Goal: Task Accomplishment & Management: Use online tool/utility

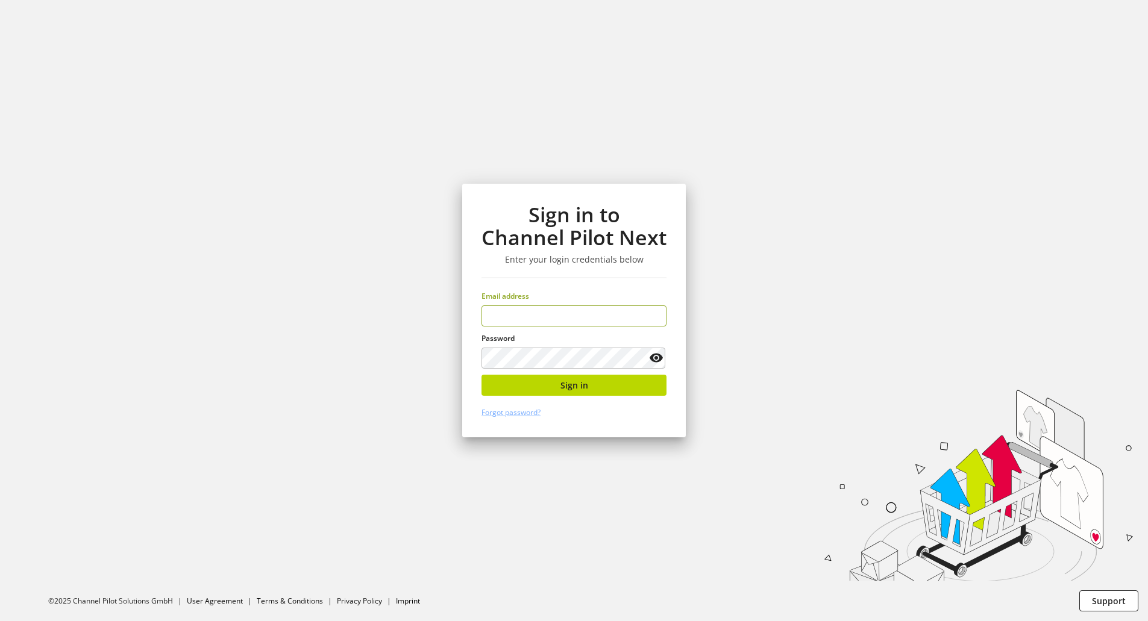
click at [654, 319] on keeper-lock "Open Keeper Popup" at bounding box center [652, 316] width 14 height 14
type input "**********"
click at [609, 384] on button "Sign in" at bounding box center [573, 385] width 185 height 21
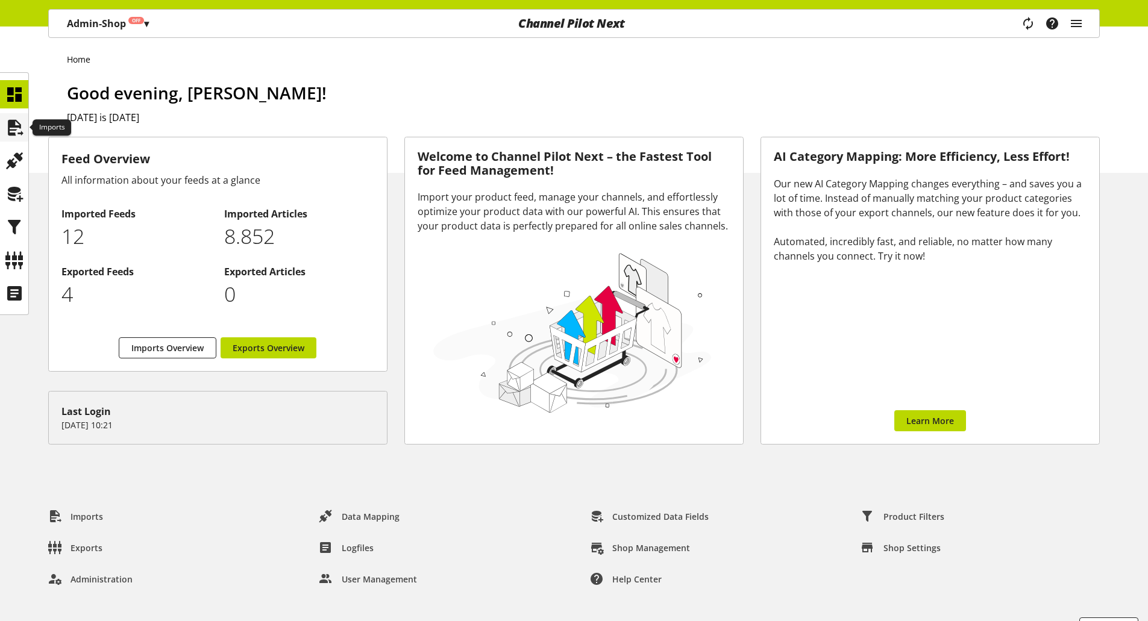
click at [14, 128] on icon at bounding box center [14, 128] width 19 height 24
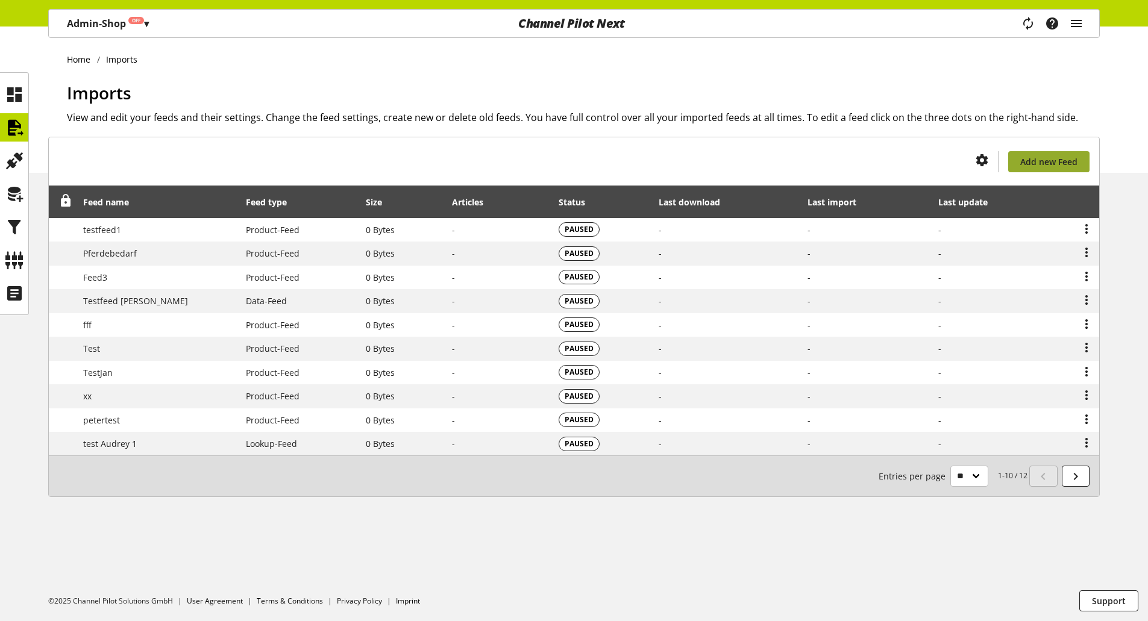
click at [1050, 160] on span "Add new Feed" at bounding box center [1048, 161] width 57 height 13
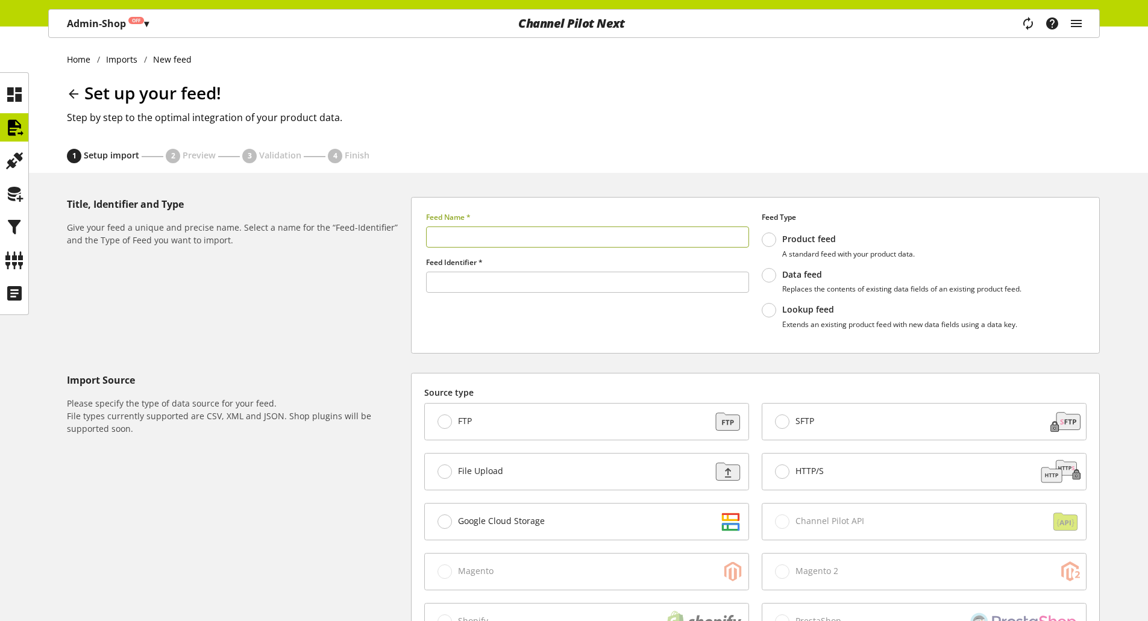
type input "*******"
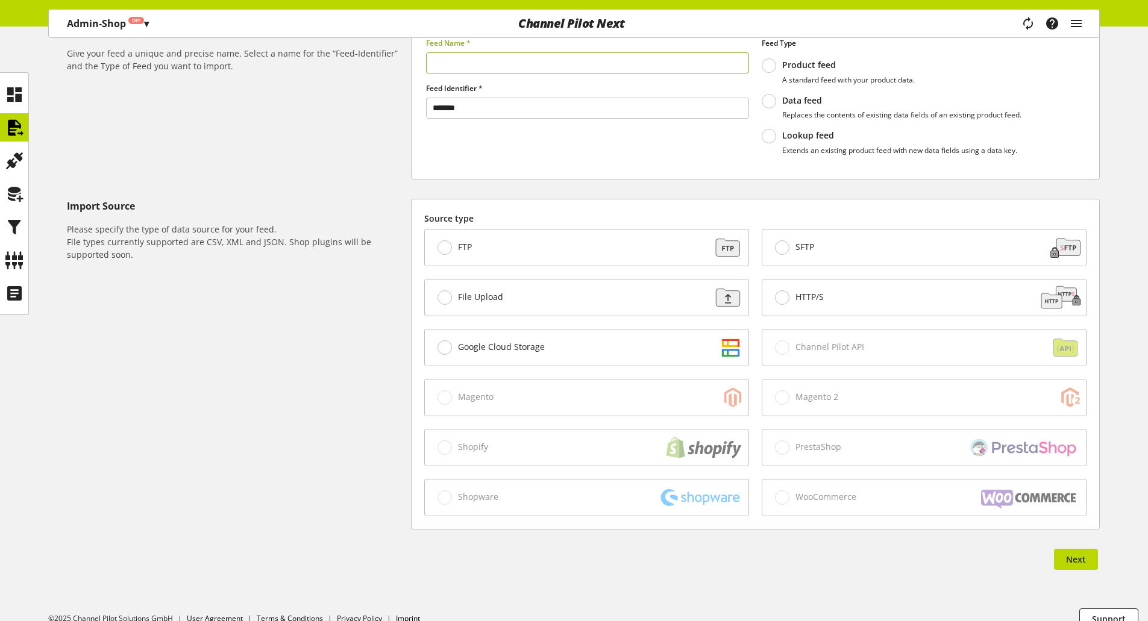
scroll to position [181, 0]
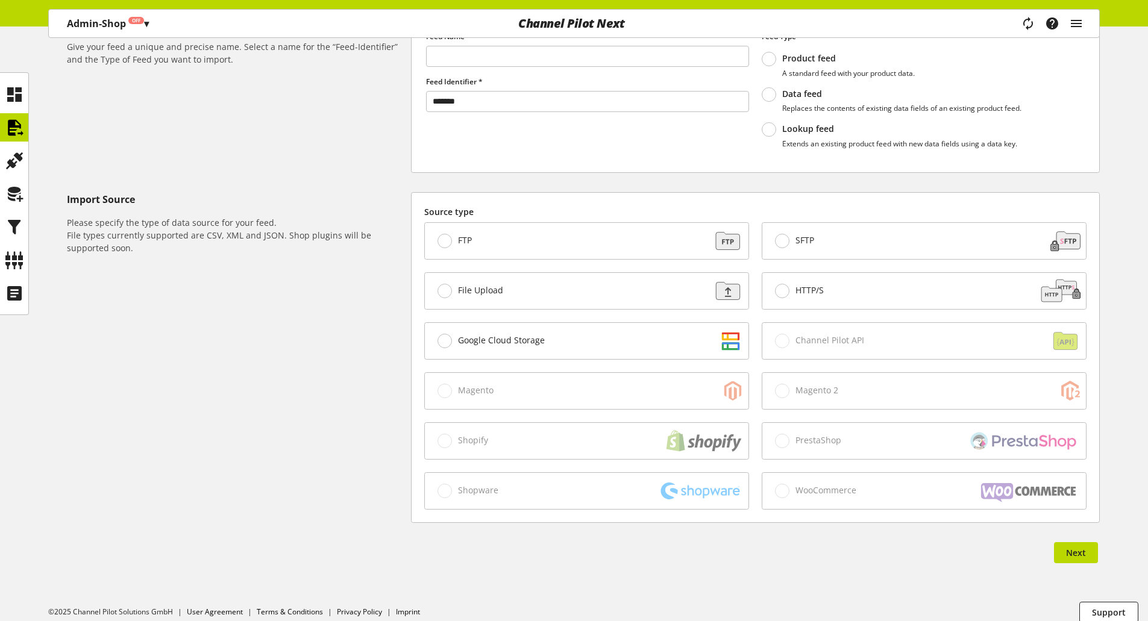
click at [474, 246] on div "FTP" at bounding box center [587, 241] width 324 height 36
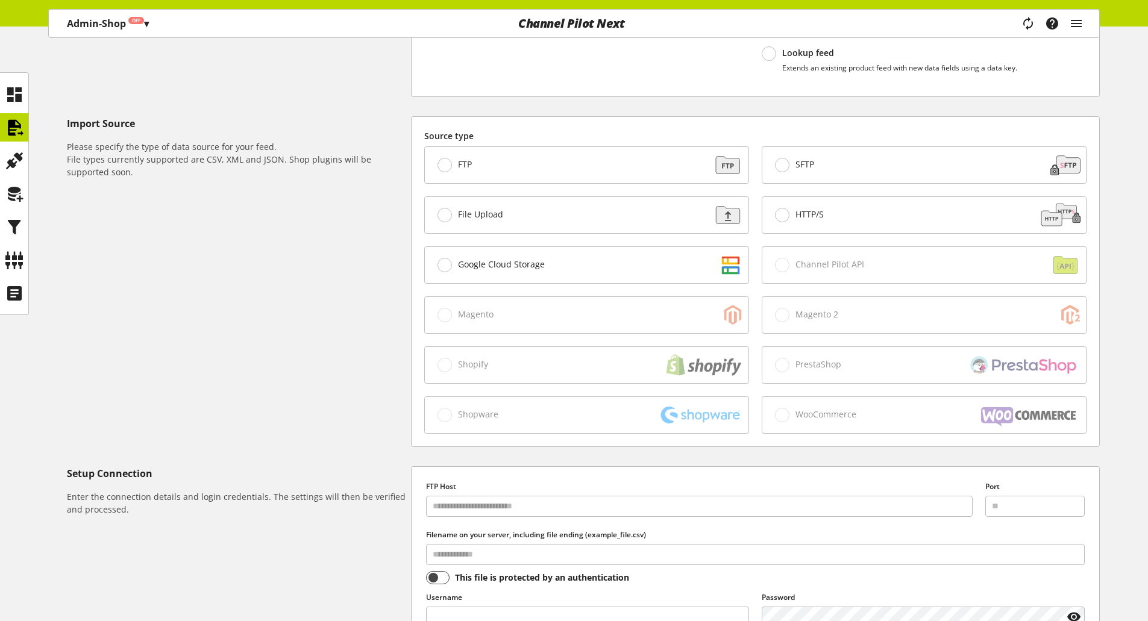
scroll to position [241, 0]
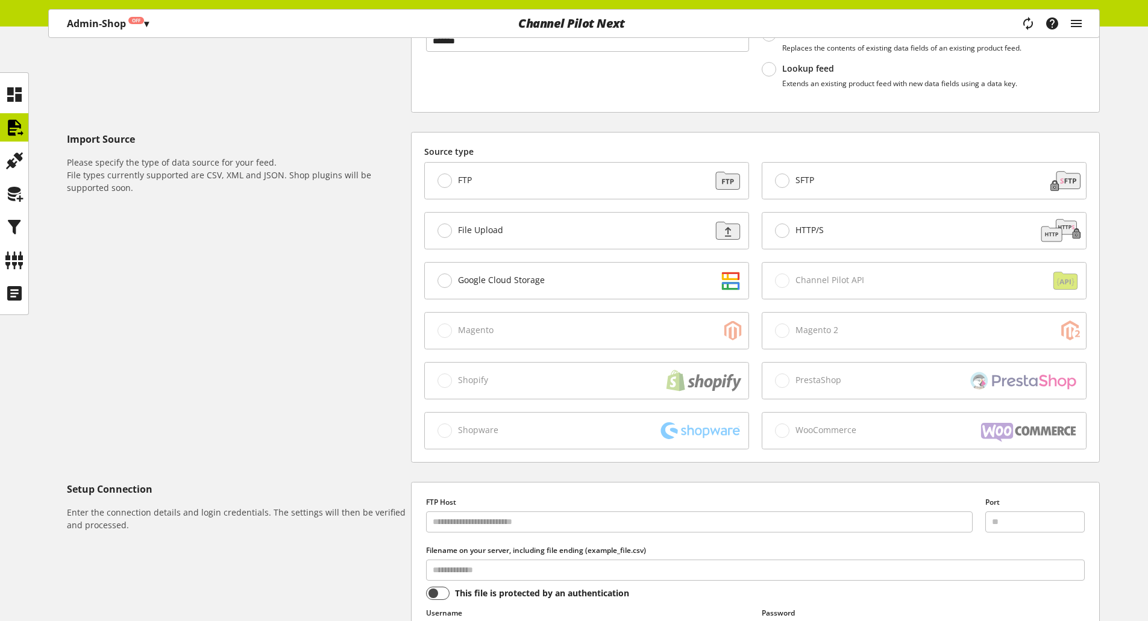
click at [528, 230] on div "File Upload" at bounding box center [587, 231] width 324 height 36
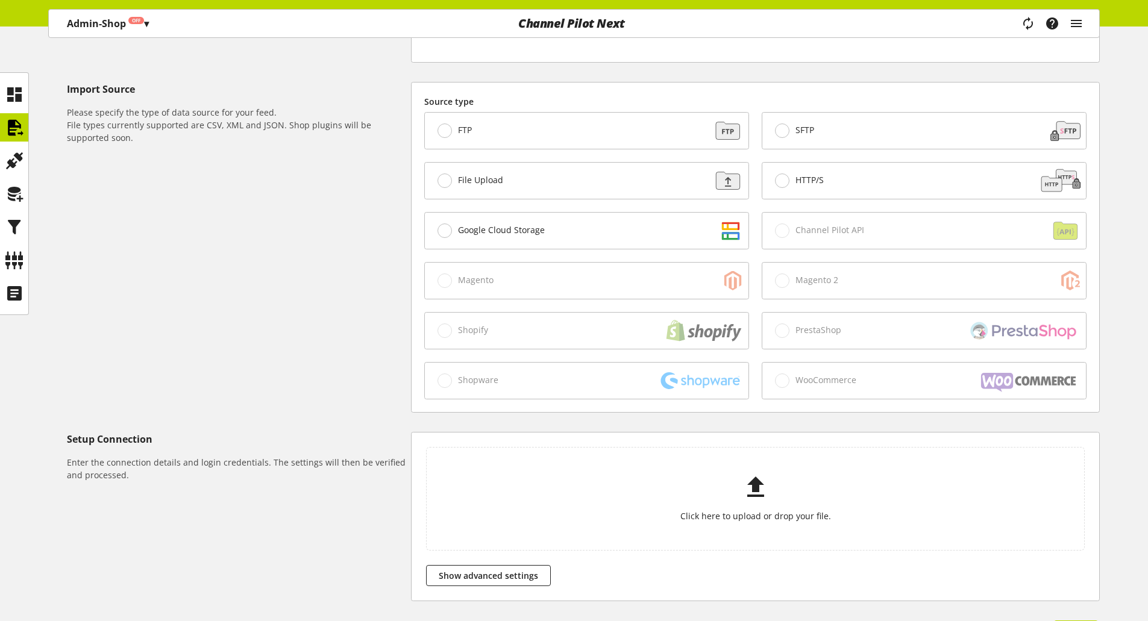
scroll to position [260, 0]
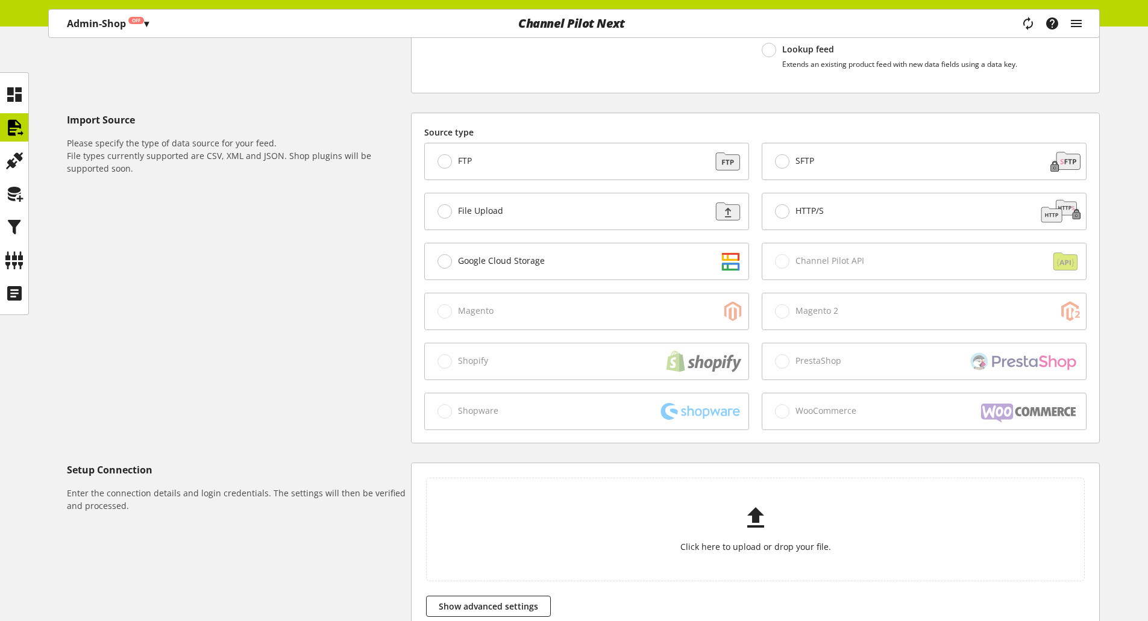
click at [818, 211] on span "HTTP/S" at bounding box center [809, 210] width 28 height 11
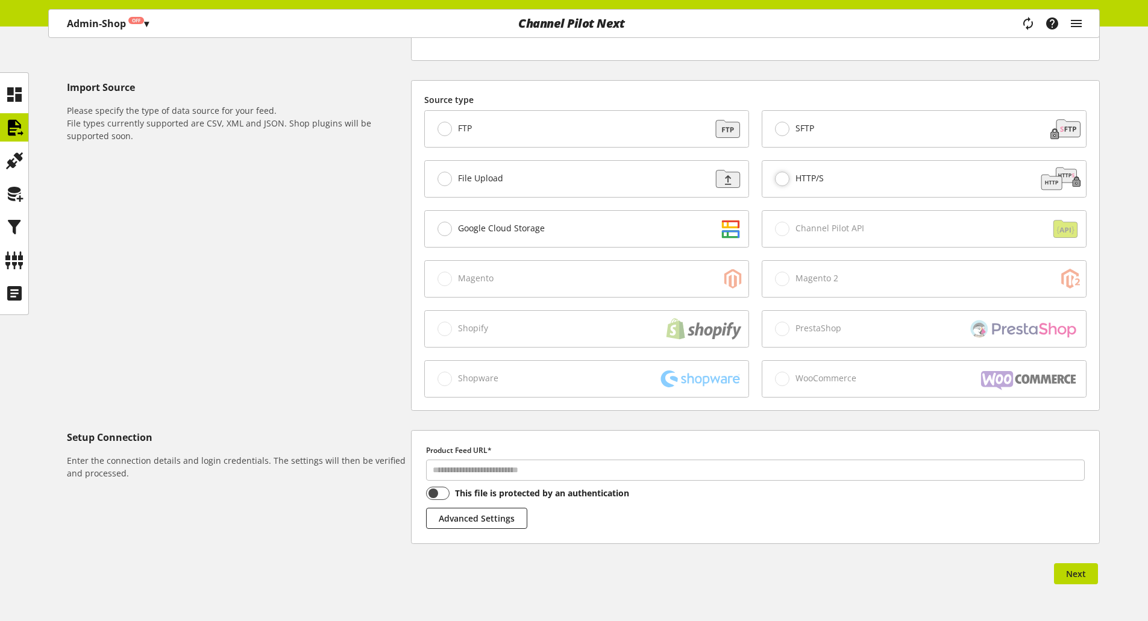
scroll to position [325, 0]
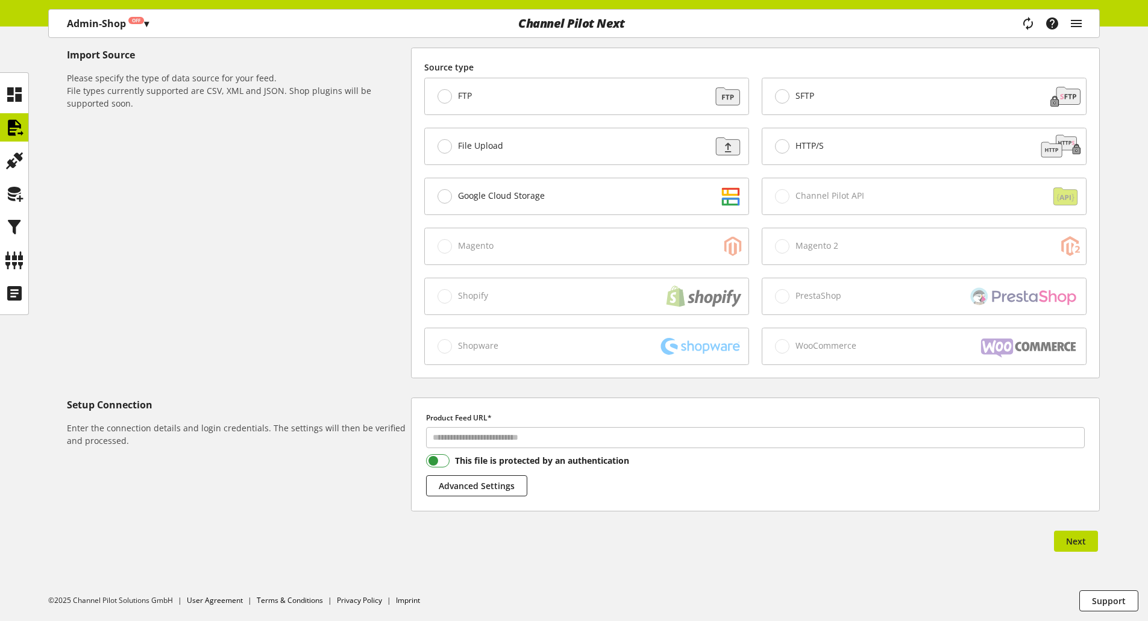
click at [437, 464] on span at bounding box center [437, 460] width 23 height 13
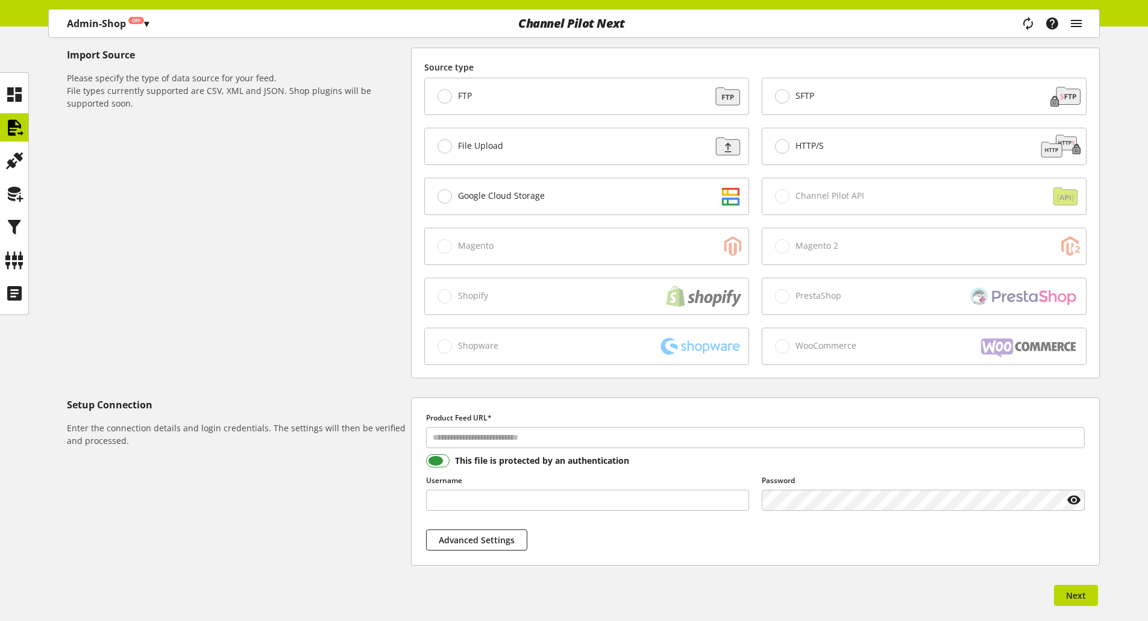
click at [437, 464] on span at bounding box center [437, 460] width 23 height 13
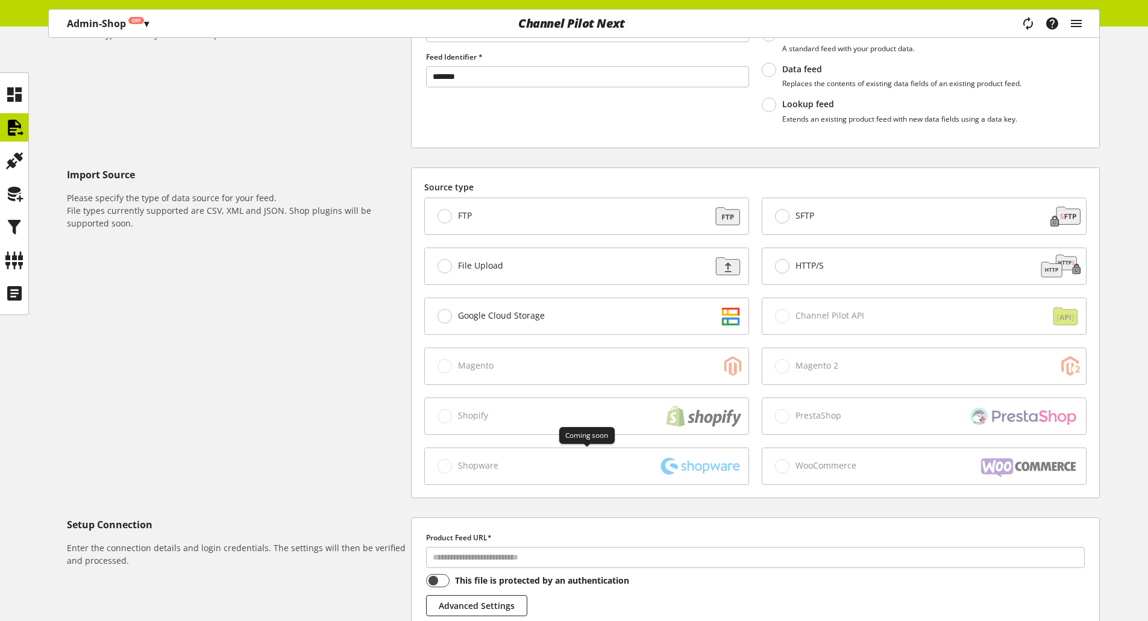
scroll to position [205, 0]
click at [795, 211] on span "SFTP" at bounding box center [804, 216] width 19 height 11
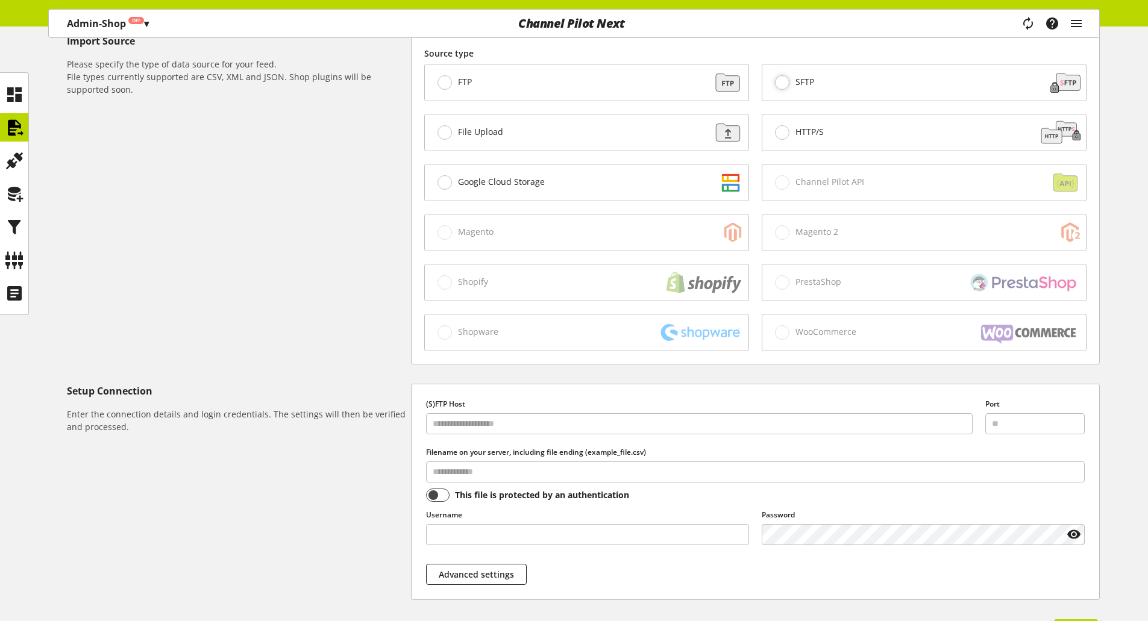
scroll to position [325, 0]
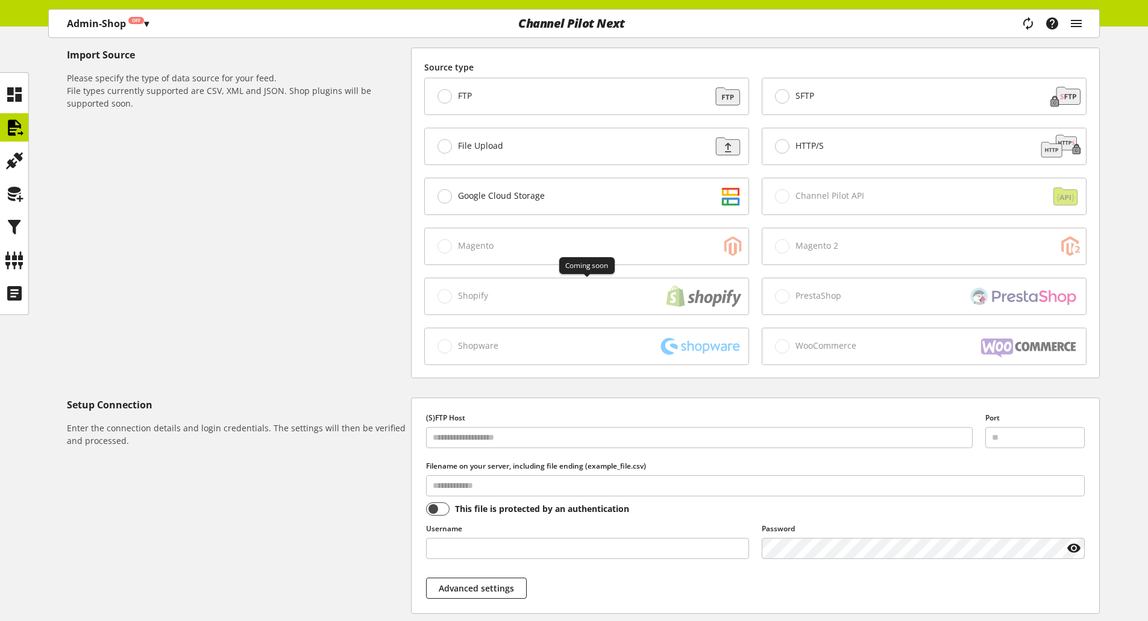
click at [549, 298] on div "Shopify" at bounding box center [587, 296] width 324 height 36
click at [473, 189] on label "Google Cloud Storage" at bounding box center [490, 196] width 107 height 14
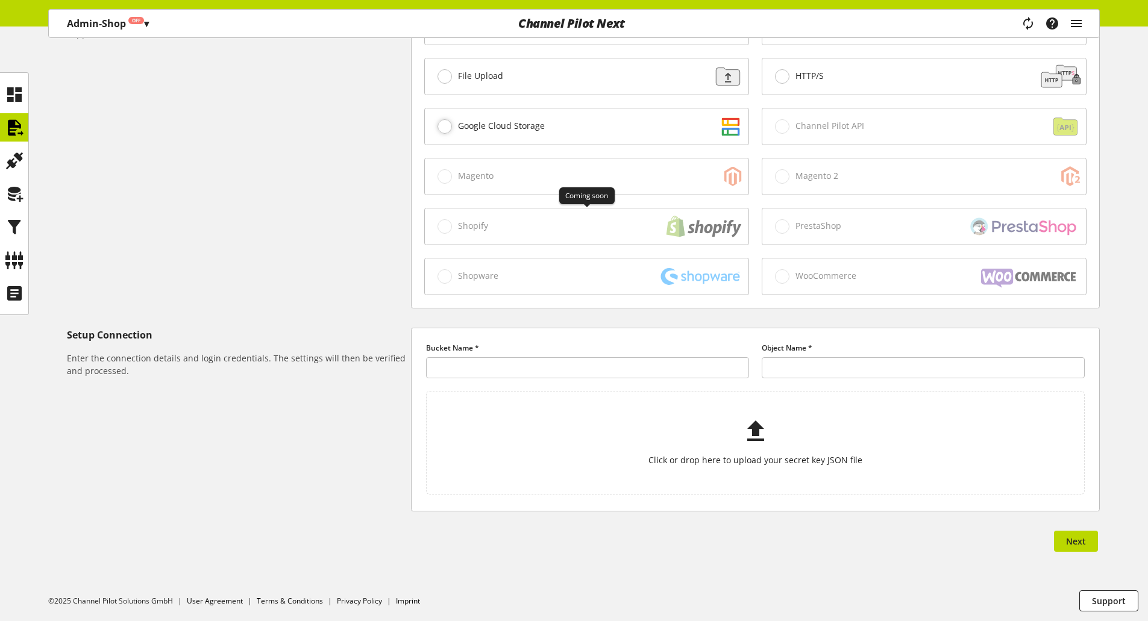
scroll to position [335, 0]
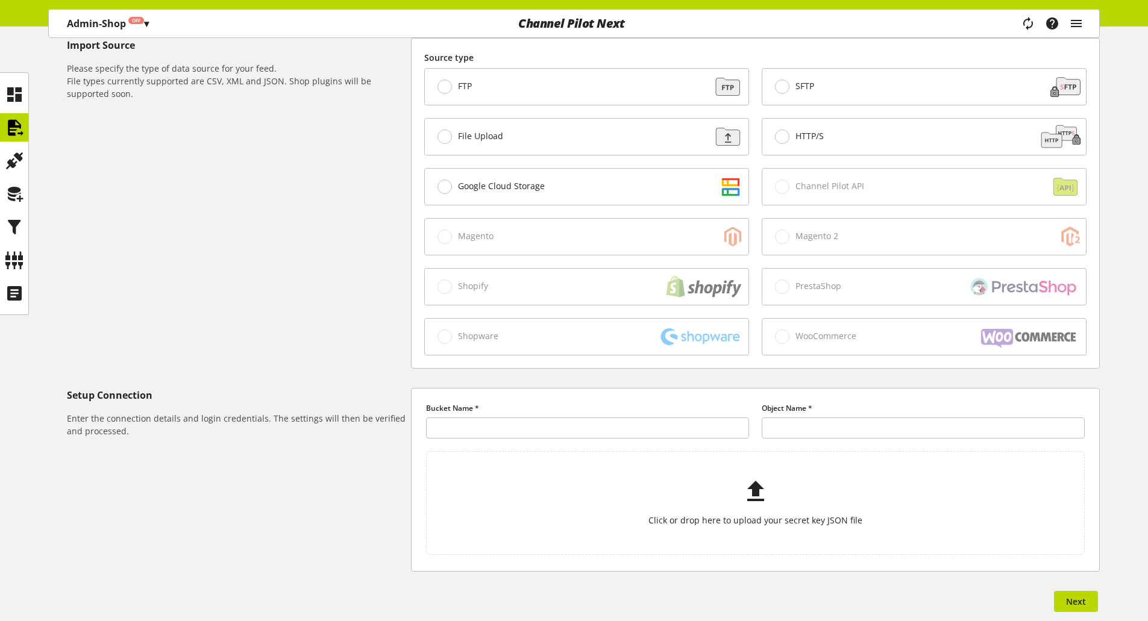
click at [563, 99] on div "FTP" at bounding box center [587, 87] width 324 height 36
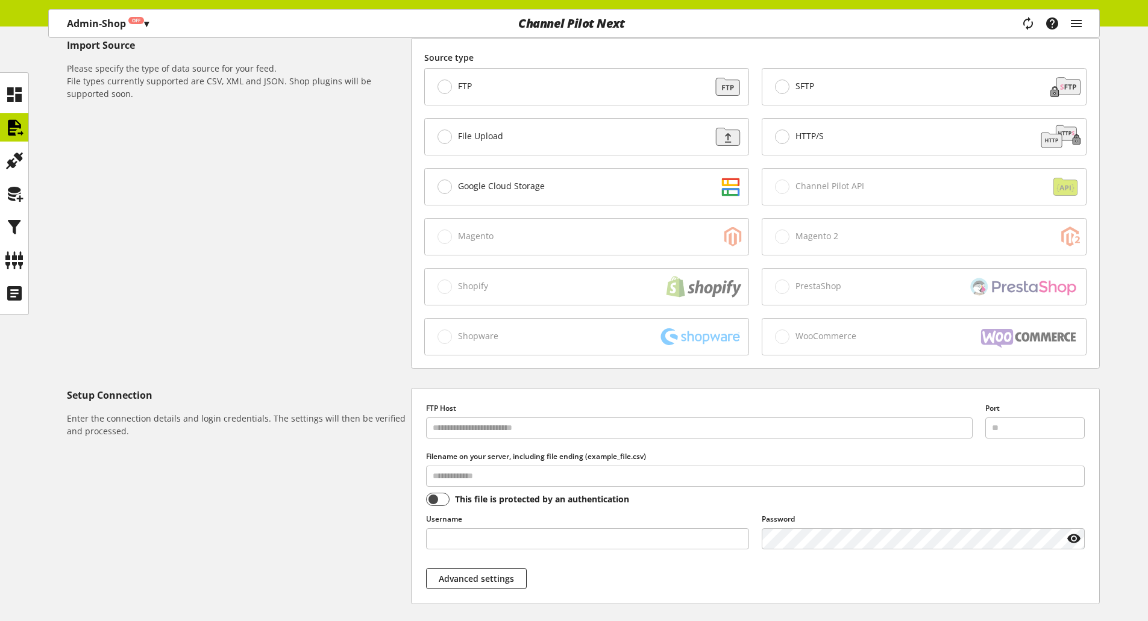
click at [565, 128] on div "File Upload" at bounding box center [587, 137] width 324 height 36
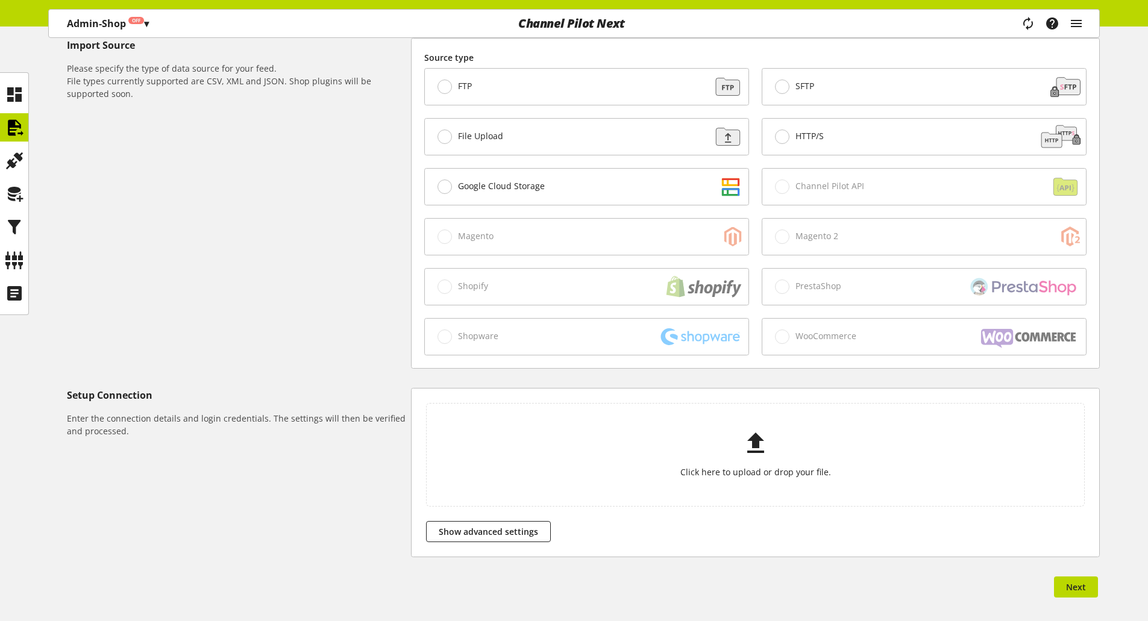
click at [831, 135] on div "HTTP/S" at bounding box center [924, 137] width 324 height 36
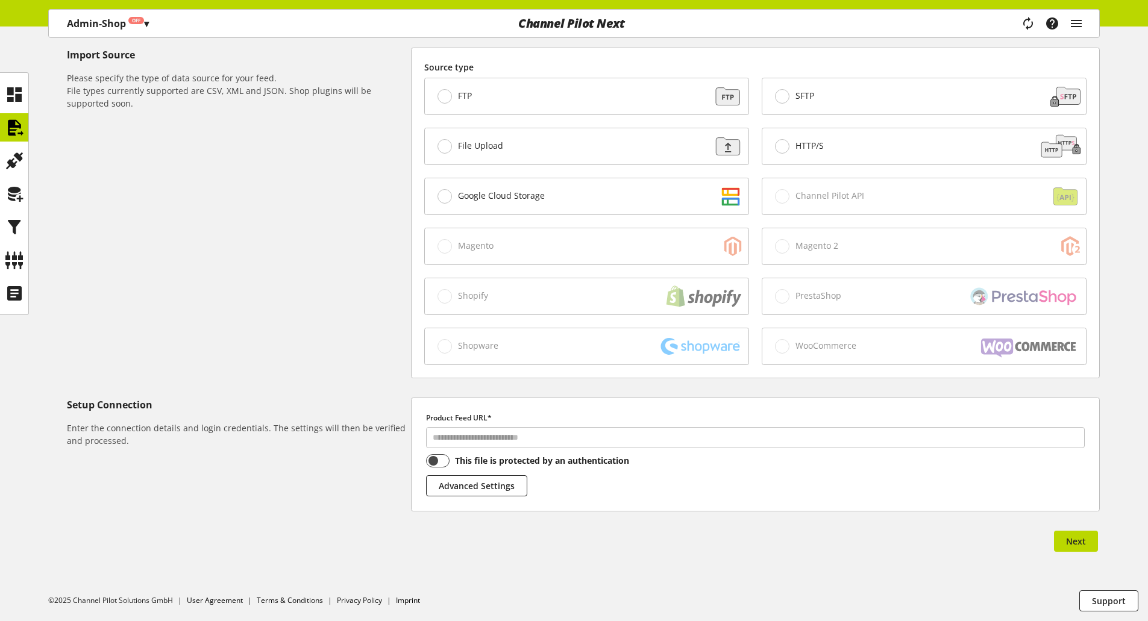
scroll to position [325, 0]
click at [832, 99] on div "SFTP" at bounding box center [924, 96] width 324 height 36
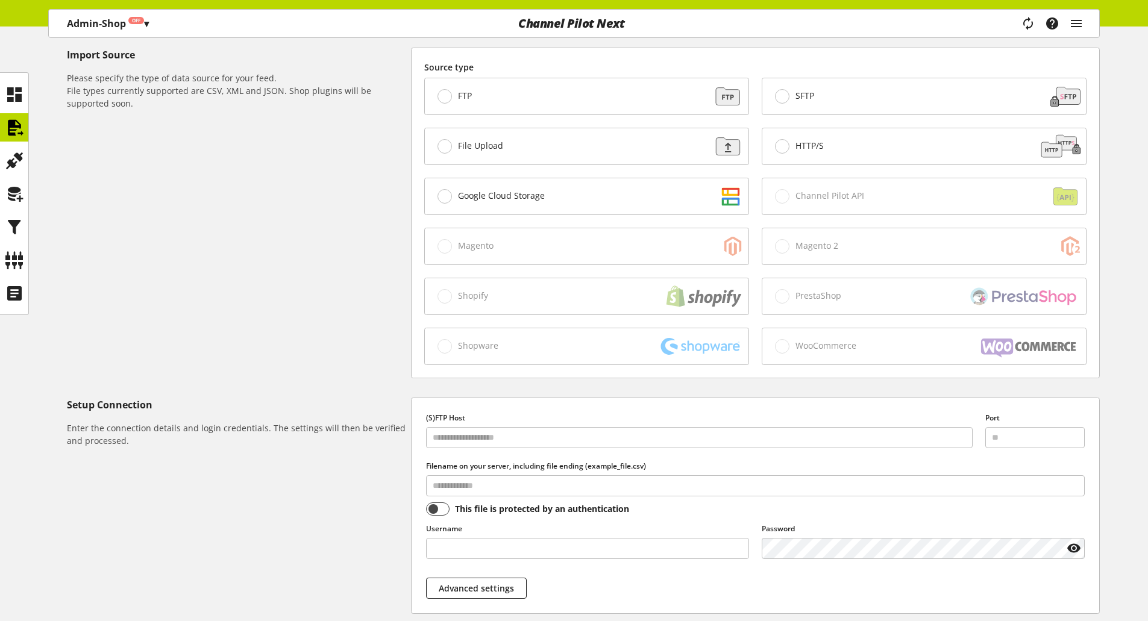
click at [627, 191] on div "Google Cloud Storage" at bounding box center [587, 196] width 324 height 36
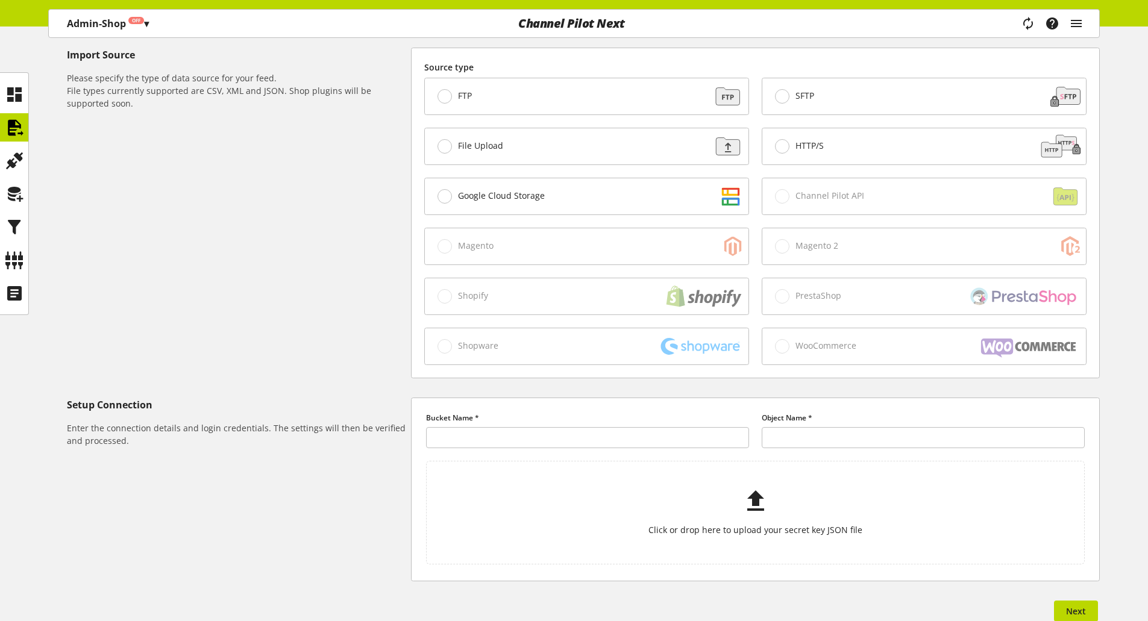
click at [840, 136] on div "HTTP/S" at bounding box center [924, 146] width 324 height 36
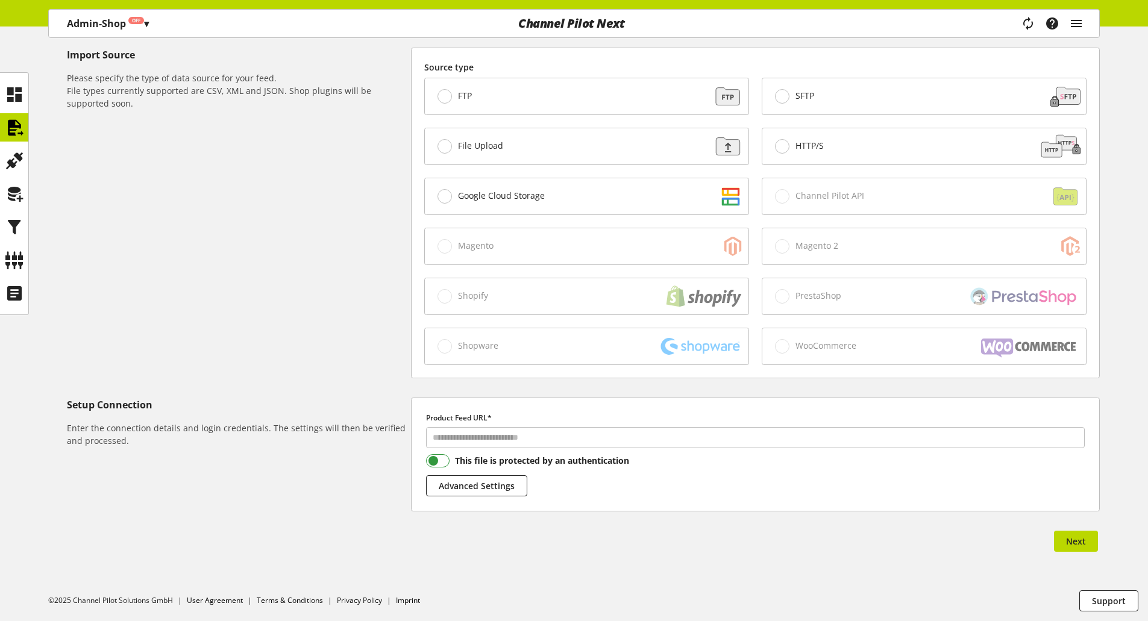
click at [443, 459] on span at bounding box center [437, 460] width 23 height 13
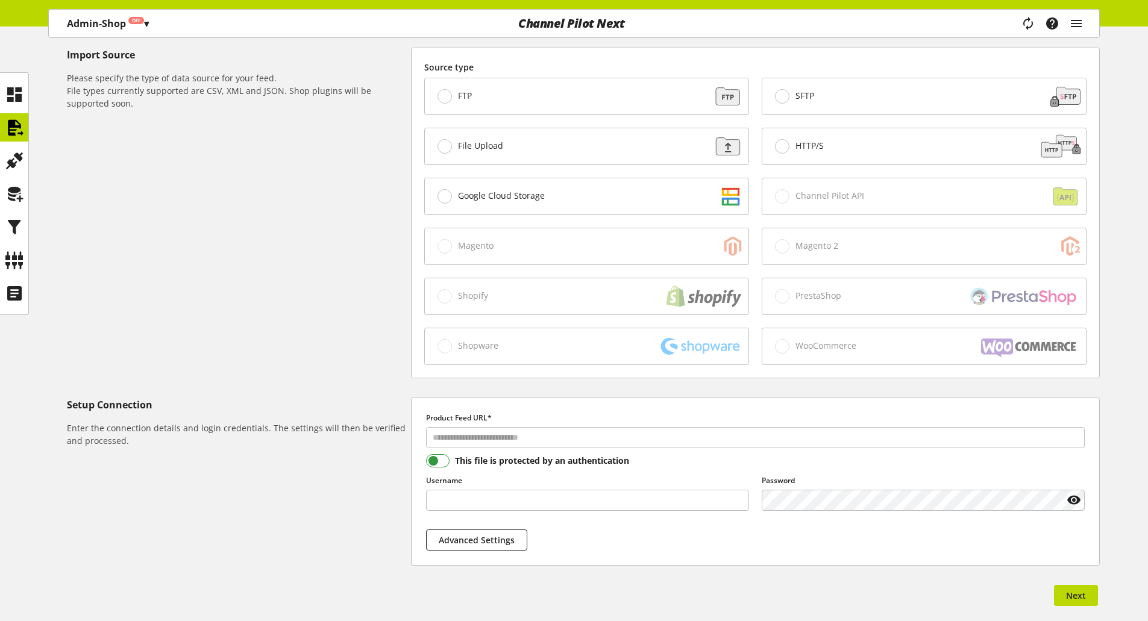
click at [442, 460] on span at bounding box center [437, 460] width 23 height 13
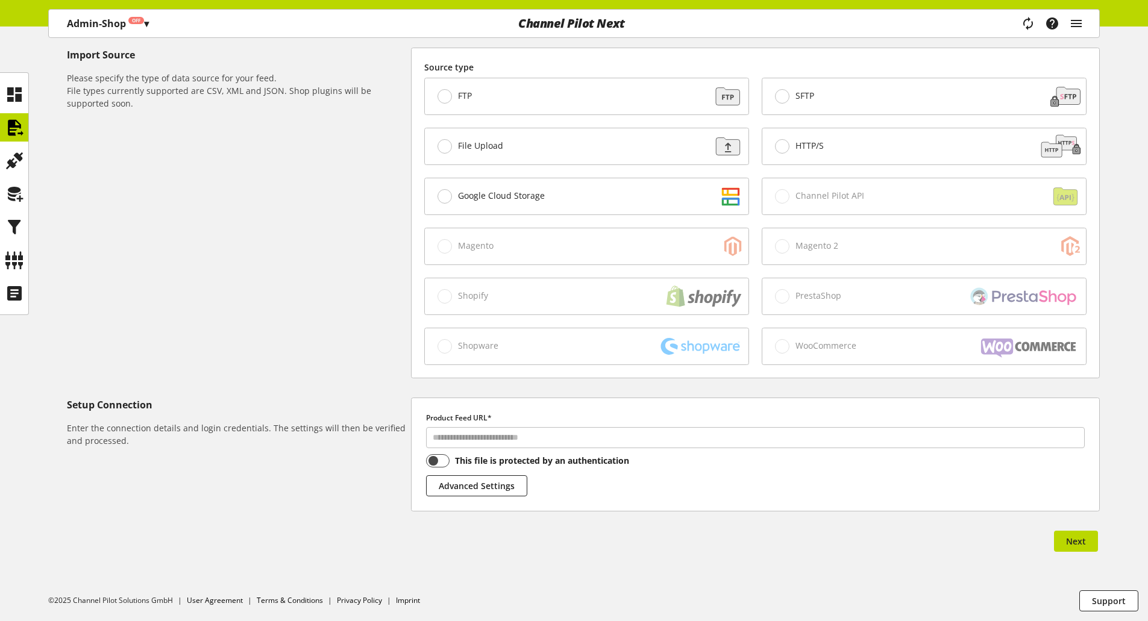
click at [828, 101] on div "SFTP" at bounding box center [924, 96] width 324 height 36
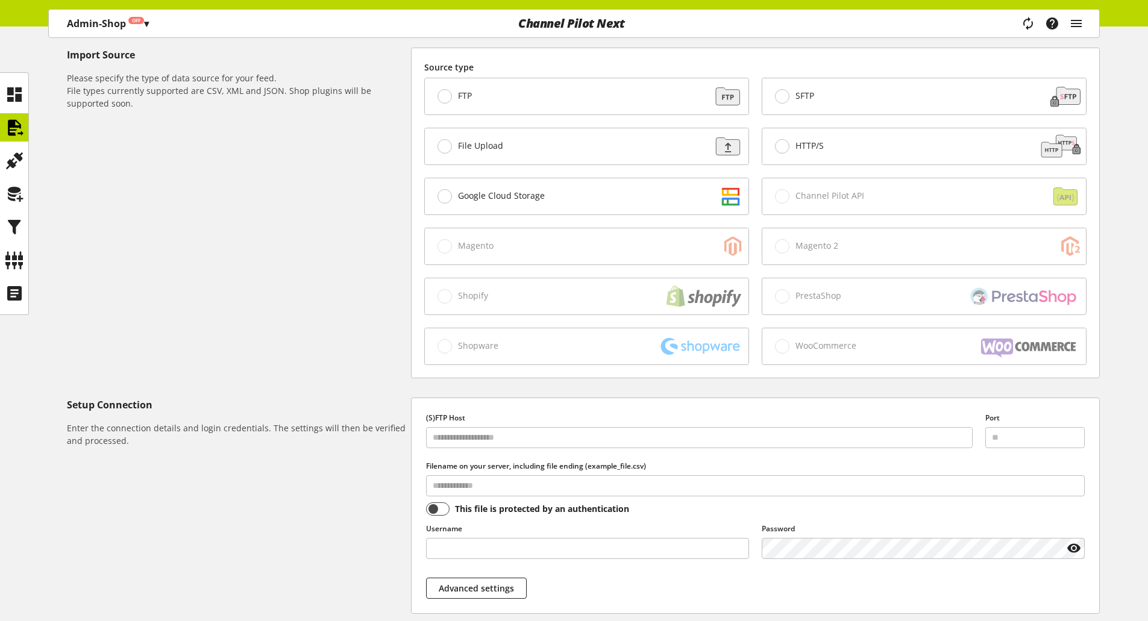
click at [822, 151] on label "HTTP/S" at bounding box center [799, 146] width 49 height 14
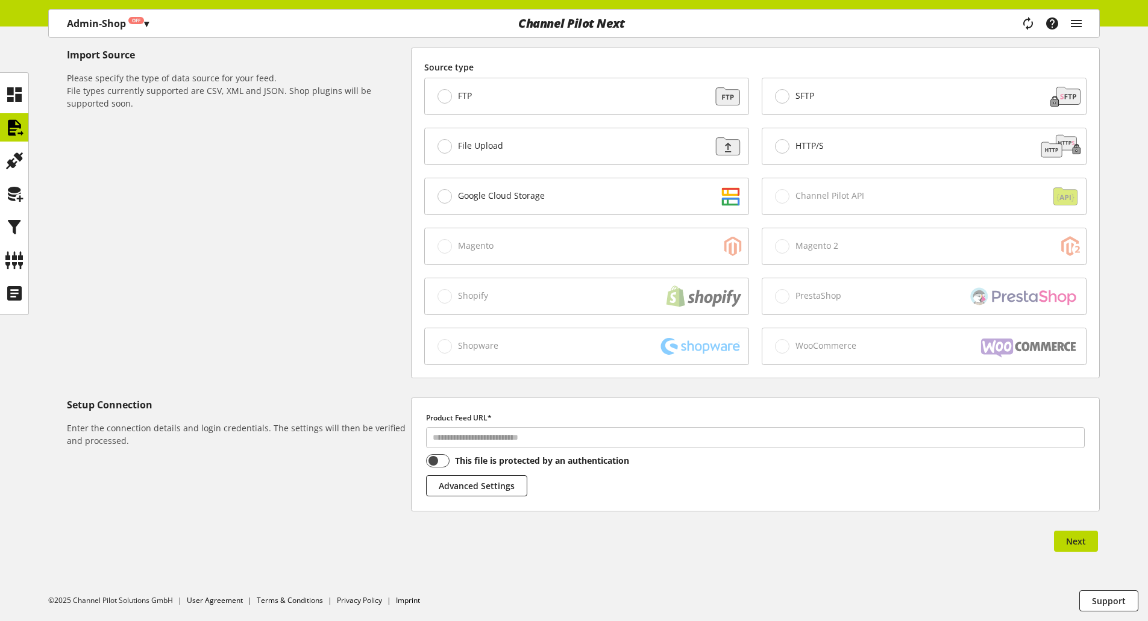
click at [562, 145] on div "File Upload" at bounding box center [587, 146] width 324 height 36
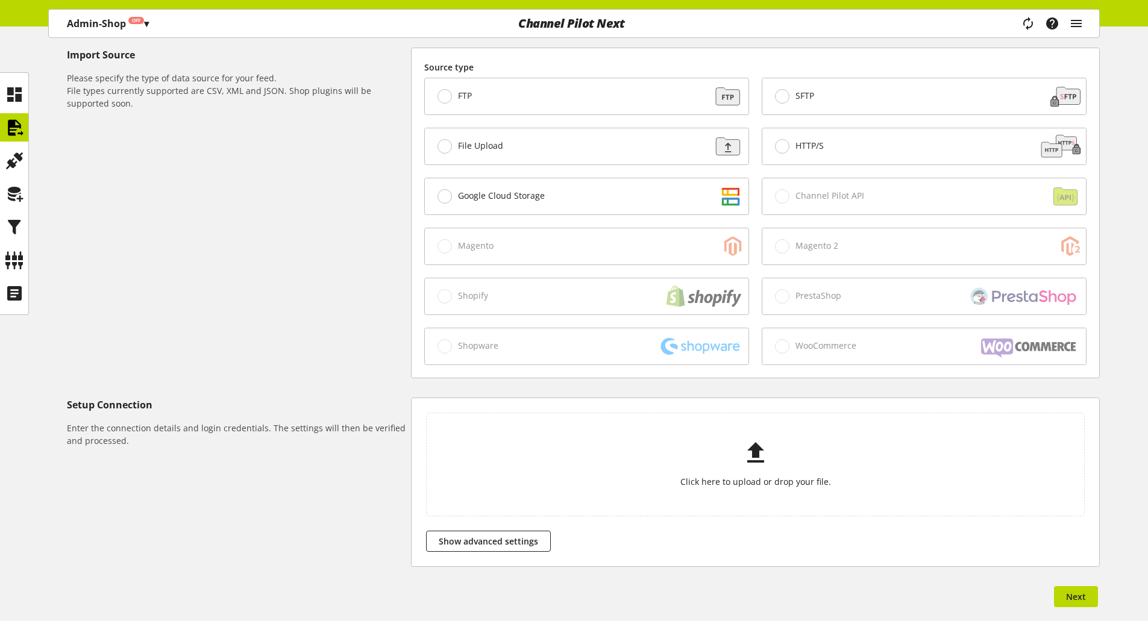
click at [553, 99] on div "FTP" at bounding box center [587, 96] width 324 height 36
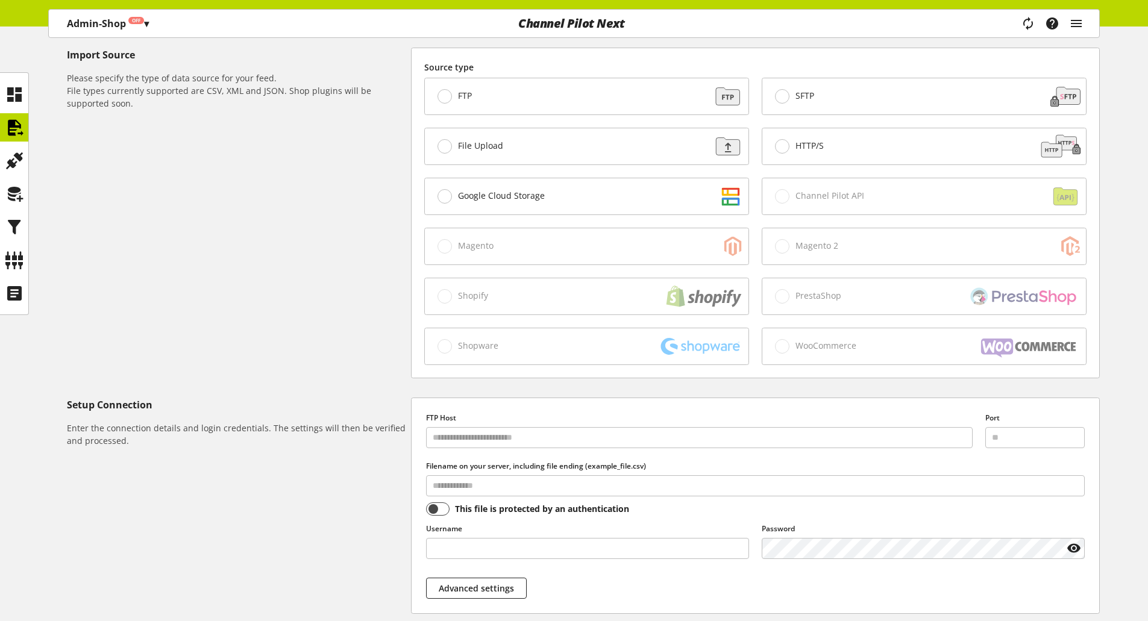
click at [557, 182] on div "Google Cloud Storage" at bounding box center [587, 196] width 324 height 36
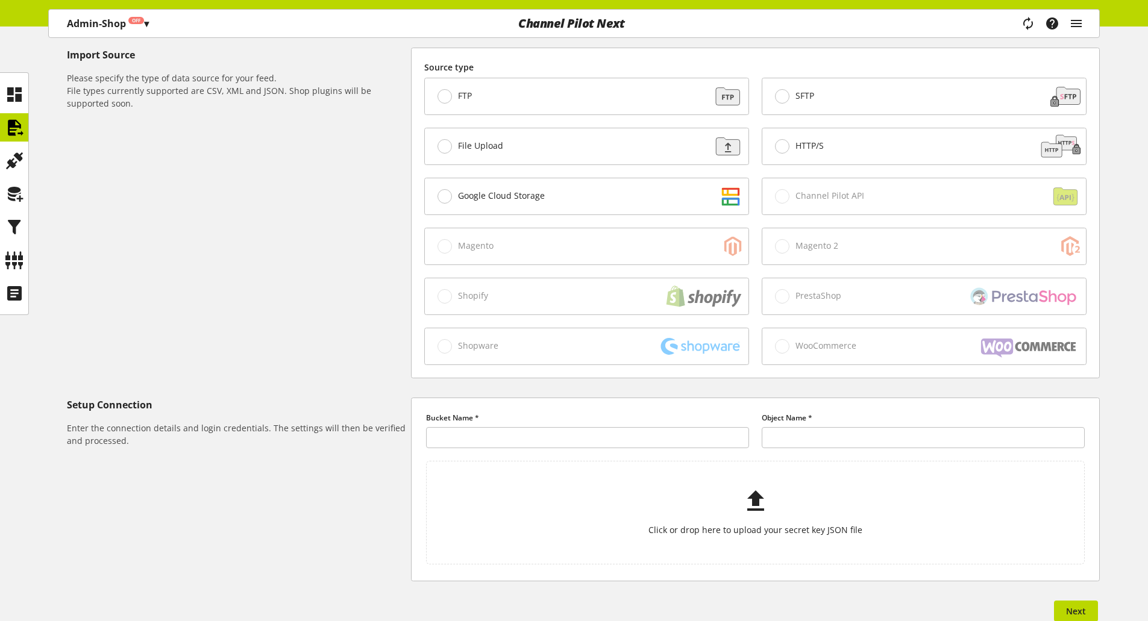
click at [898, 152] on div "HTTP/S" at bounding box center [924, 146] width 324 height 36
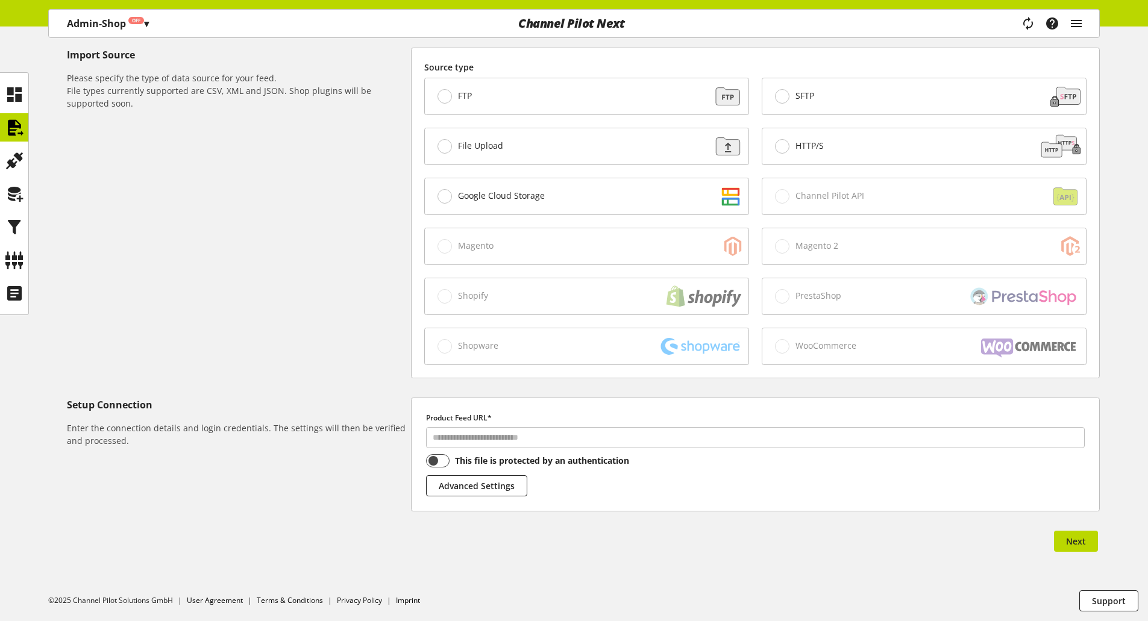
click at [552, 190] on div "Google Cloud Storage" at bounding box center [587, 196] width 324 height 36
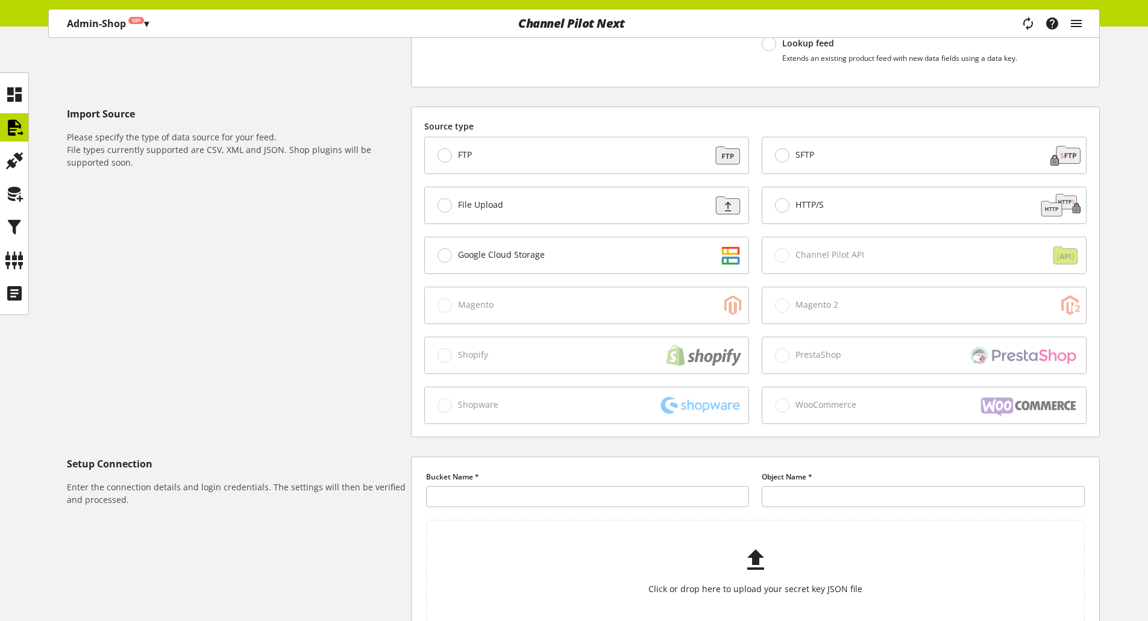
scroll to position [265, 0]
click at [827, 199] on div "HTTP/S" at bounding box center [924, 207] width 324 height 36
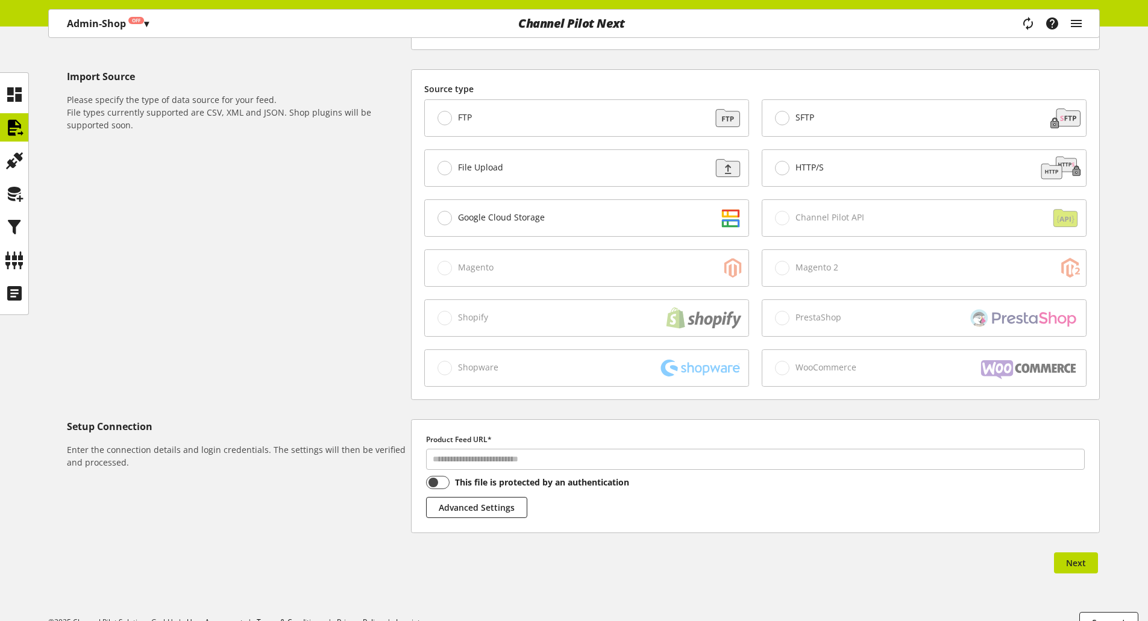
scroll to position [325, 0]
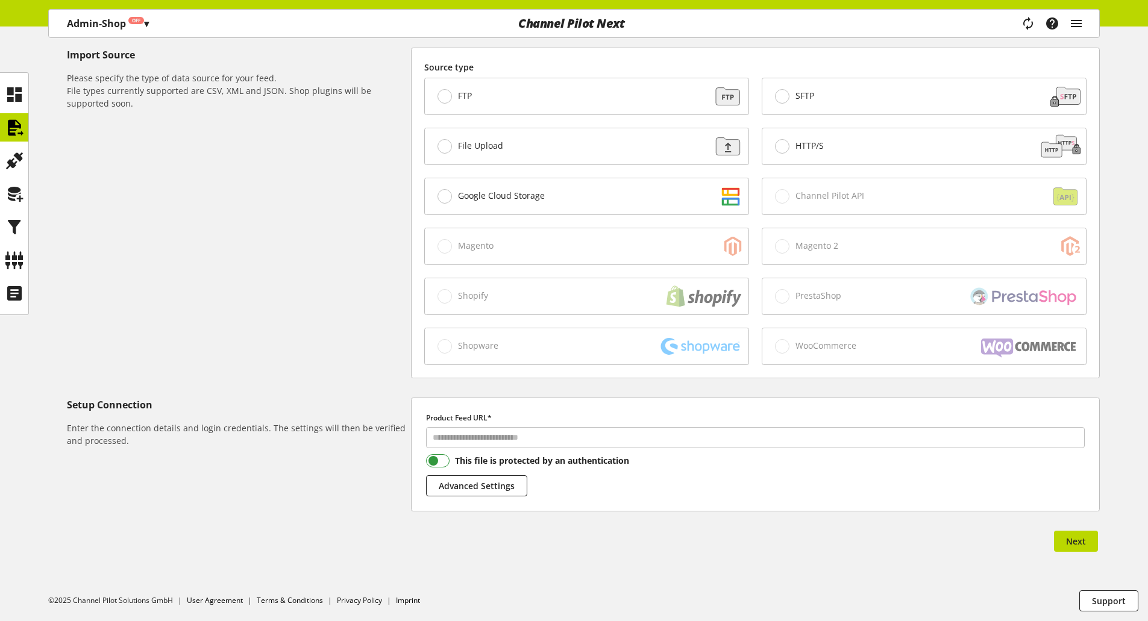
click at [443, 461] on span at bounding box center [437, 460] width 23 height 13
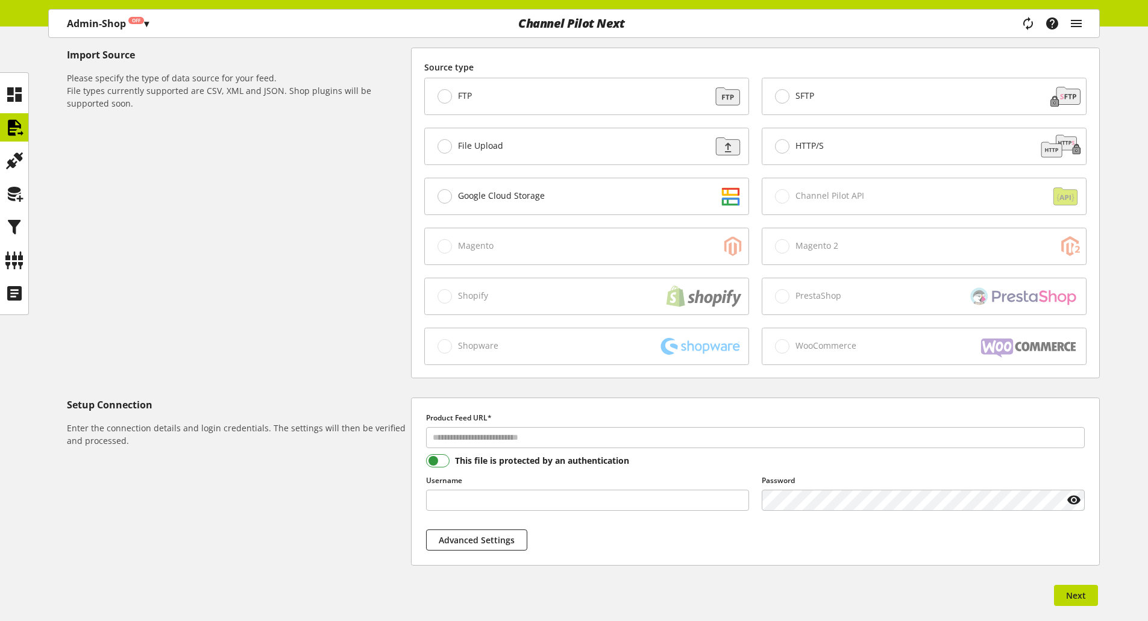
click at [443, 461] on span at bounding box center [437, 460] width 23 height 13
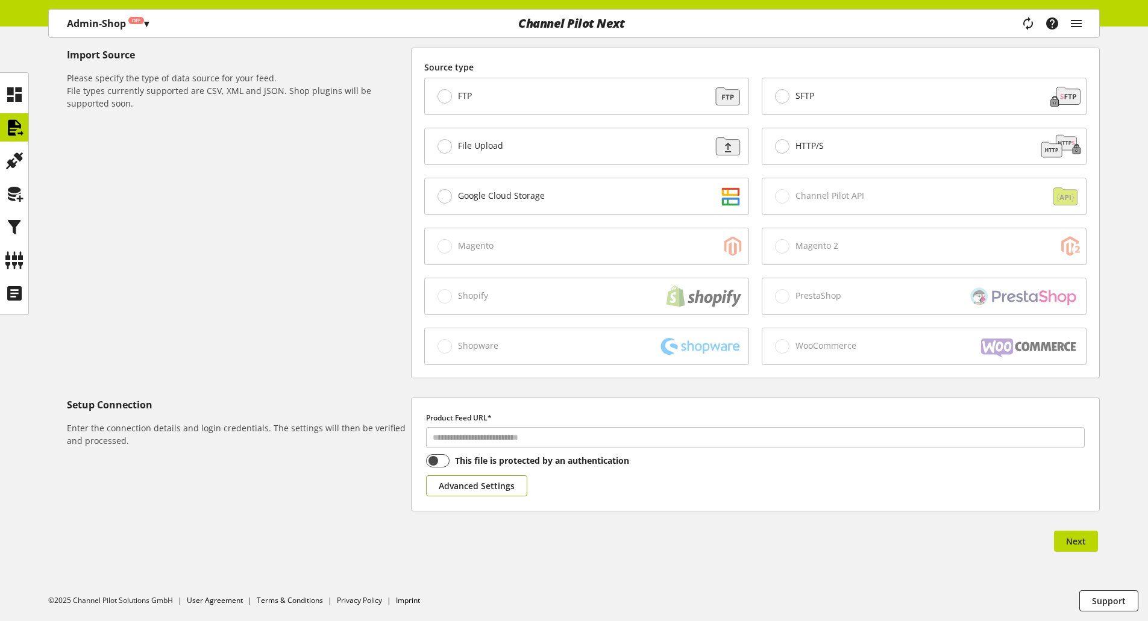
click at [465, 489] on span "Advanced Settings" at bounding box center [477, 486] width 76 height 13
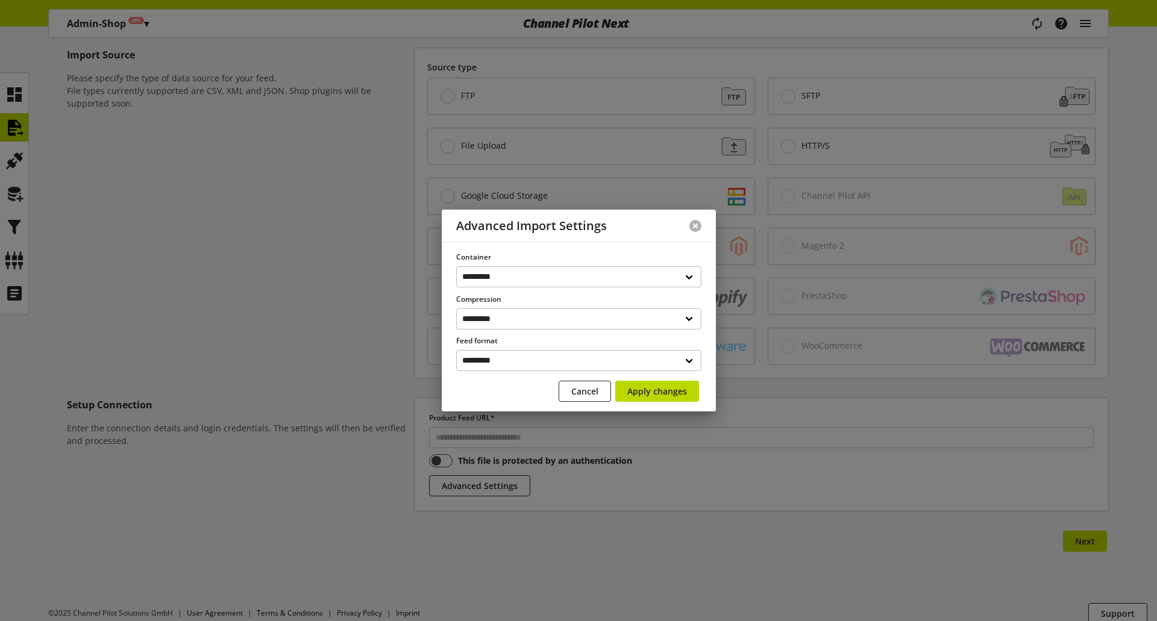
click at [698, 227] on button at bounding box center [695, 226] width 12 height 12
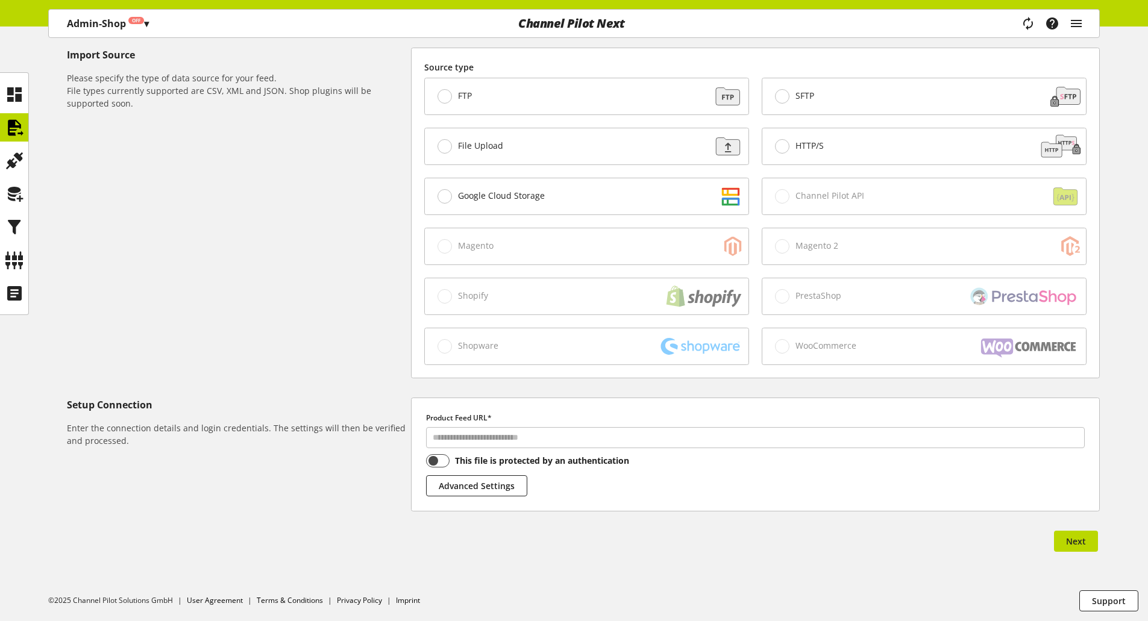
click at [525, 201] on label "Google Cloud Storage" at bounding box center [490, 196] width 107 height 14
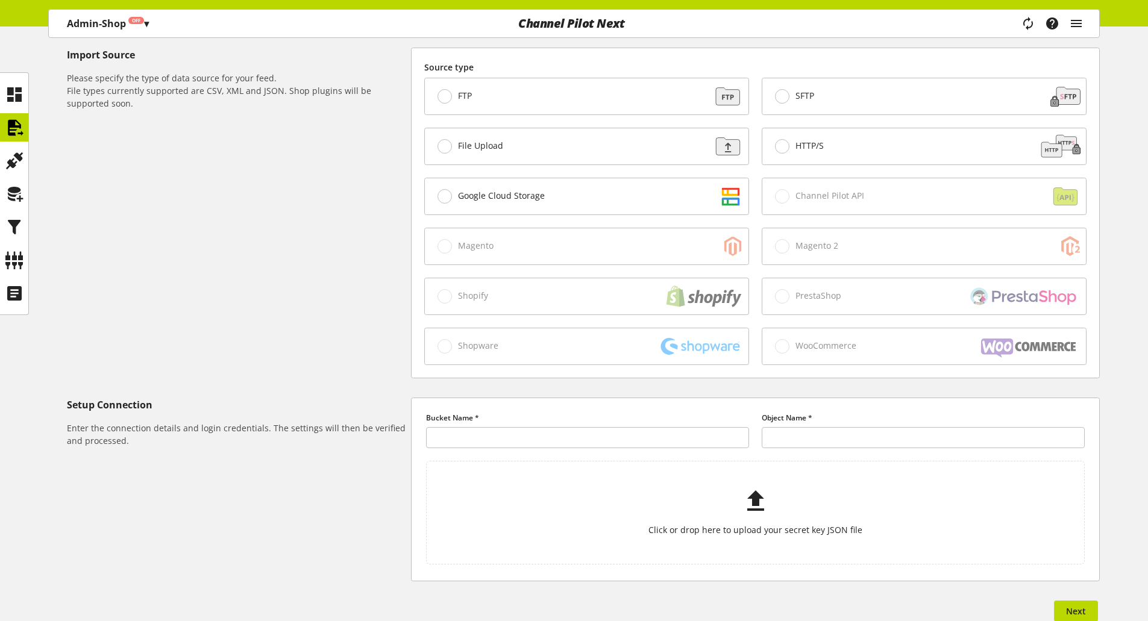
click at [856, 153] on div "HTTP/S" at bounding box center [924, 146] width 324 height 36
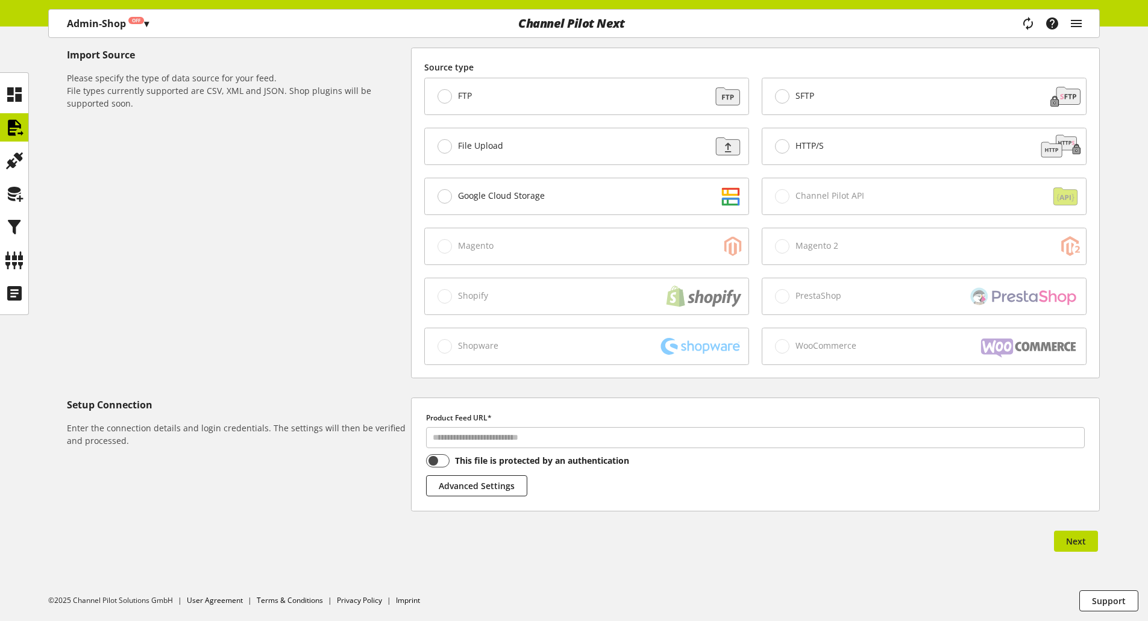
click at [601, 525] on div "Title, Identifier and Type Give your feed a unique and precise name. Select a n…" at bounding box center [574, 226] width 1148 height 709
click at [608, 510] on div "Product Feed URL* This file is protected by an authentication Advanced Settings" at bounding box center [754, 454] width 687 height 113
